Goal: Transaction & Acquisition: Register for event/course

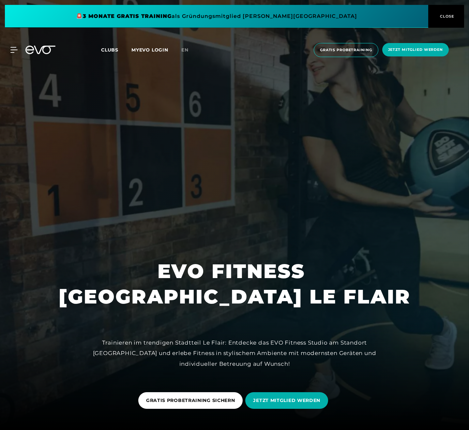
click at [349, 47] on span "Gratis Probetraining" at bounding box center [346, 50] width 65 height 14
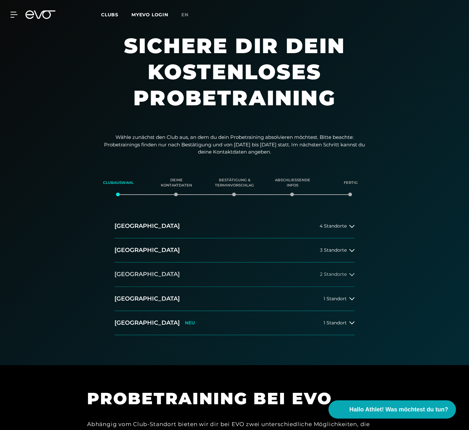
click at [342, 273] on span "2 Standorte" at bounding box center [333, 274] width 27 height 5
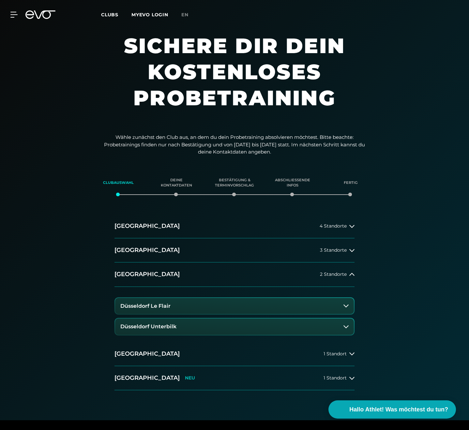
click at [257, 302] on button "Düsseldorf Le Flair" at bounding box center [234, 306] width 239 height 16
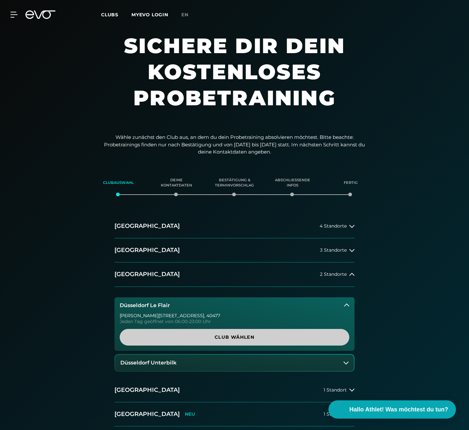
click at [246, 340] on span "Club wählen" at bounding box center [235, 337] width 230 height 17
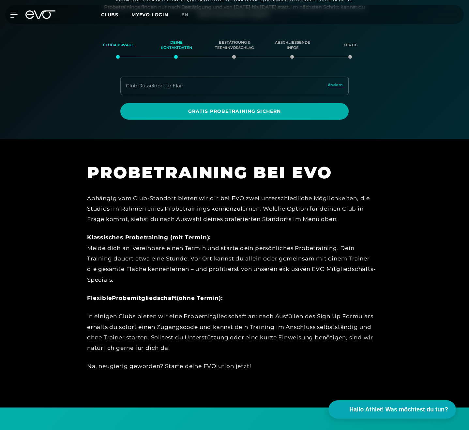
scroll to position [105, 0]
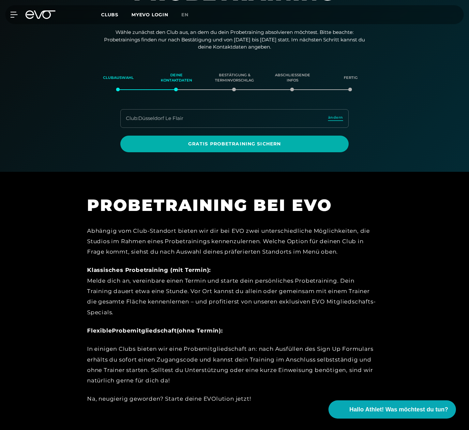
click at [339, 116] on span "ändern" at bounding box center [335, 118] width 15 height 6
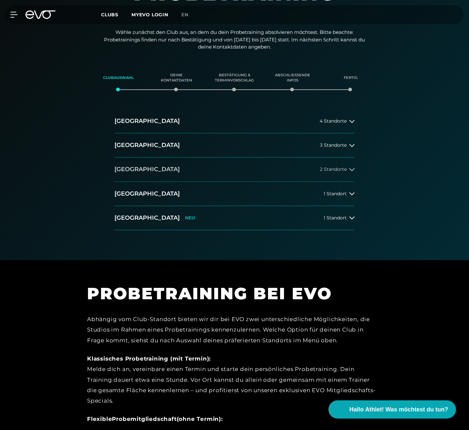
drag, startPoint x: 254, startPoint y: 157, endPoint x: 248, endPoint y: 164, distance: 9.7
click at [254, 158] on button "[GEOGRAPHIC_DATA] 2 Standorte" at bounding box center [234, 170] width 240 height 24
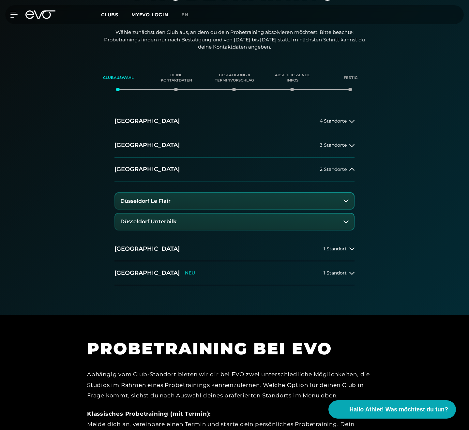
click at [215, 203] on button "Düsseldorf Le Flair" at bounding box center [234, 201] width 239 height 16
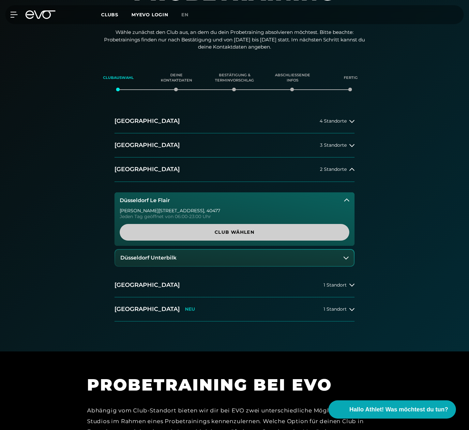
click at [227, 235] on span "Club wählen" at bounding box center [235, 232] width 230 height 17
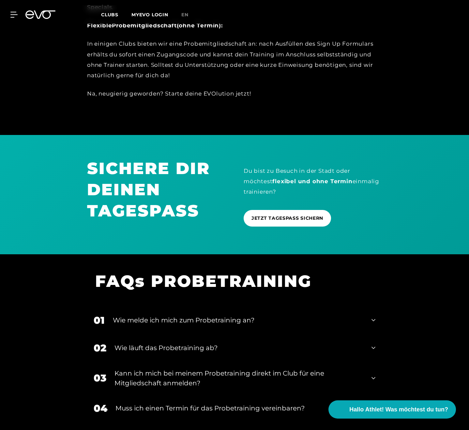
scroll to position [402, 0]
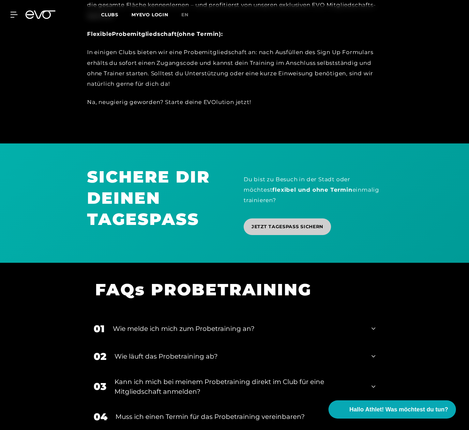
click at [292, 223] on span "JETZT TAGESPASS SICHERN" at bounding box center [287, 226] width 72 height 7
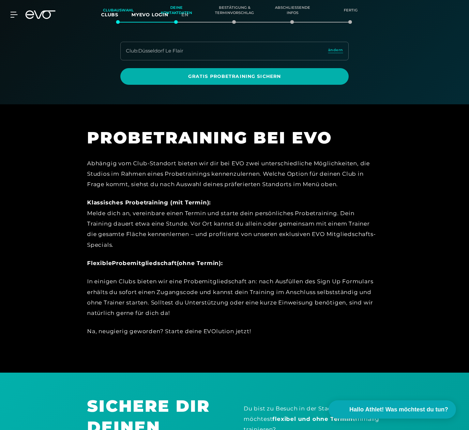
scroll to position [0, 0]
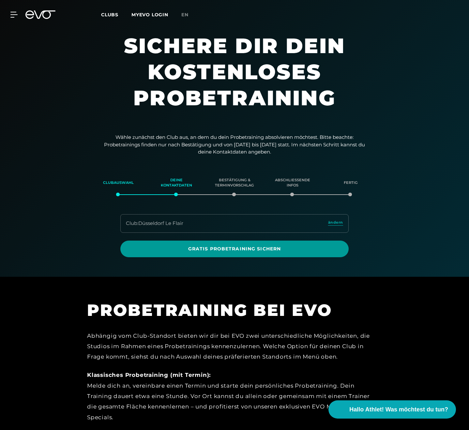
click at [229, 250] on span "Gratis Probetraining sichern" at bounding box center [234, 249] width 213 height 7
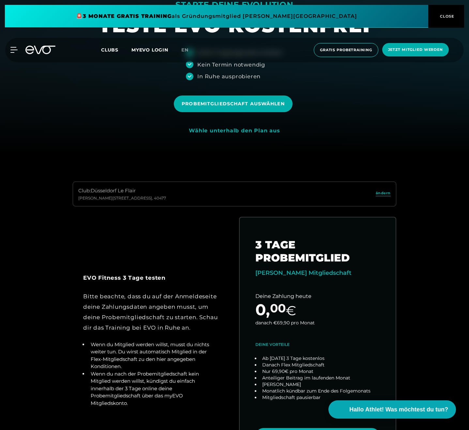
scroll to position [161, 0]
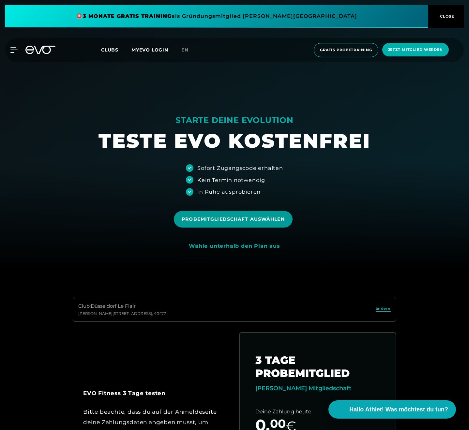
click at [217, 220] on span "Probemitgliedschaft auswählen" at bounding box center [233, 219] width 103 height 7
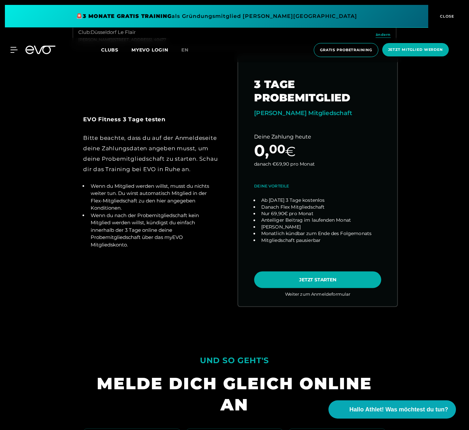
click at [306, 278] on link "choose plan" at bounding box center [317, 181] width 159 height 250
